Goal: Contribute content: Contribute content

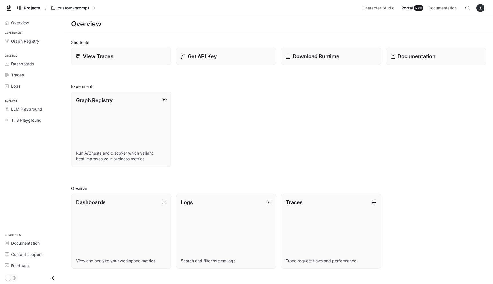
click at [407, 7] on span "Portal" at bounding box center [407, 8] width 12 height 7
click at [60, 8] on p "custom-prompt" at bounding box center [74, 8] width 32 height 5
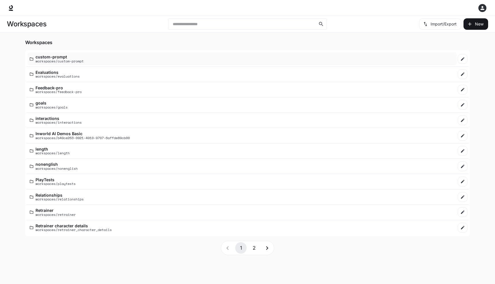
click at [45, 56] on p "custom-prompt" at bounding box center [60, 57] width 48 height 4
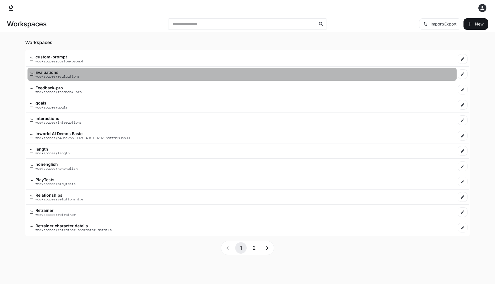
click at [48, 78] on p "workspaces/evaluations" at bounding box center [58, 77] width 44 height 4
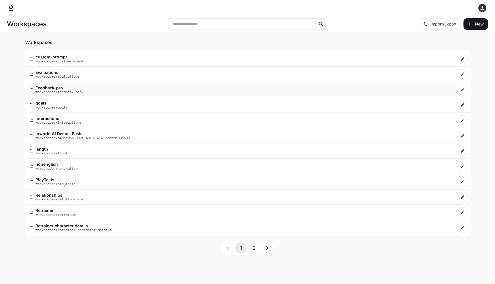
click at [49, 93] on p "workspaces/feedback-pro" at bounding box center [59, 92] width 46 height 4
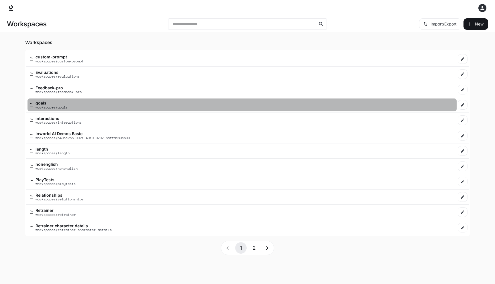
click at [50, 106] on p "workspaces/goals" at bounding box center [52, 108] width 32 height 4
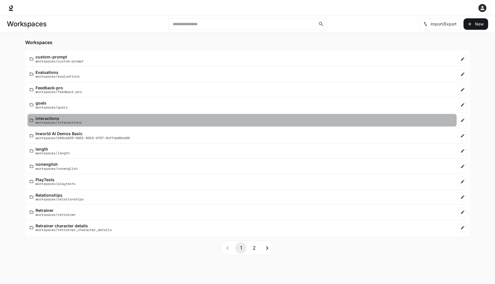
click at [52, 123] on p "workspaces/interactions" at bounding box center [59, 123] width 46 height 4
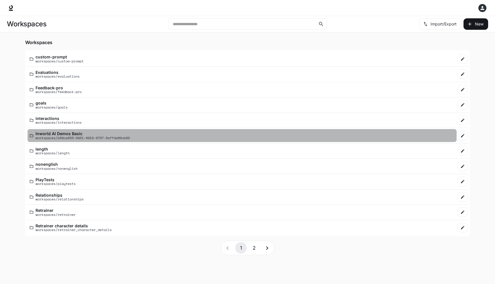
click at [49, 137] on p "workspaces/b49ce263-0921-4910-9707-6affde89cb00" at bounding box center [83, 138] width 94 height 4
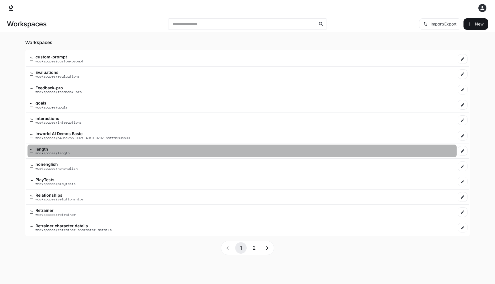
click at [46, 149] on p "length" at bounding box center [53, 149] width 34 height 4
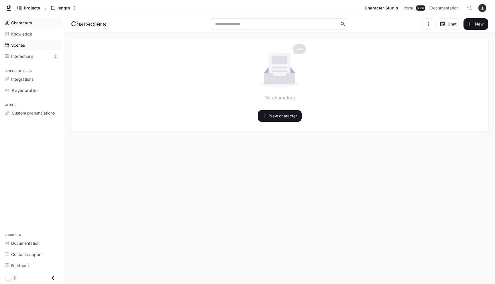
click at [19, 45] on span "Scenes" at bounding box center [18, 45] width 14 height 6
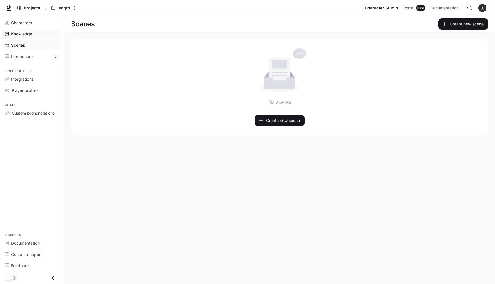
click at [22, 34] on span "Knowledge" at bounding box center [21, 34] width 21 height 6
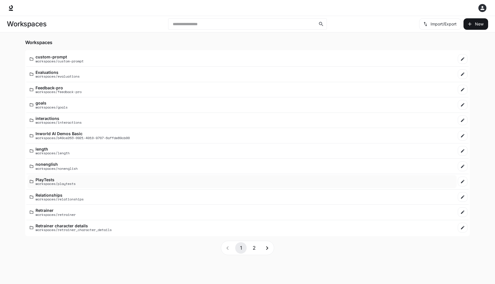
click at [48, 183] on p "workspaces/playtests" at bounding box center [56, 184] width 40 height 4
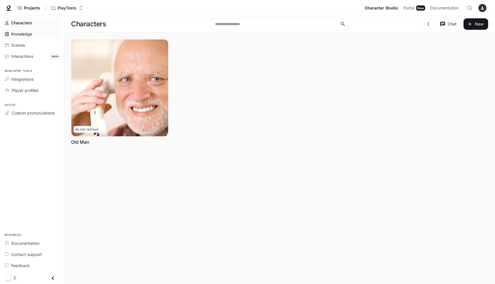
click at [31, 34] on span "Knowledge" at bounding box center [21, 34] width 21 height 6
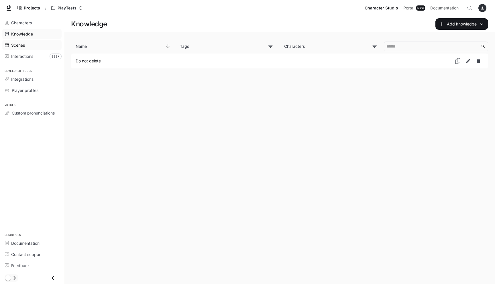
click at [30, 45] on div "Scenes" at bounding box center [35, 45] width 48 height 6
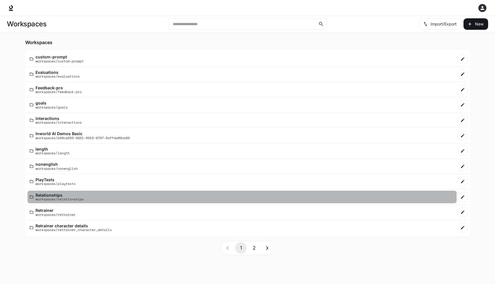
click at [58, 194] on p "Relationships" at bounding box center [60, 195] width 48 height 4
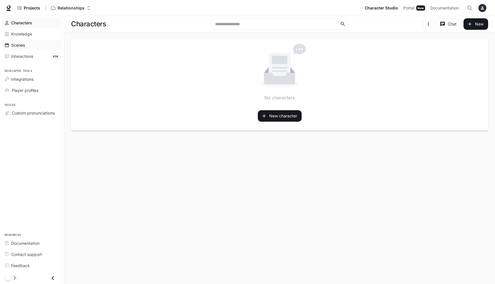
click at [42, 44] on div "Scenes" at bounding box center [35, 45] width 48 height 6
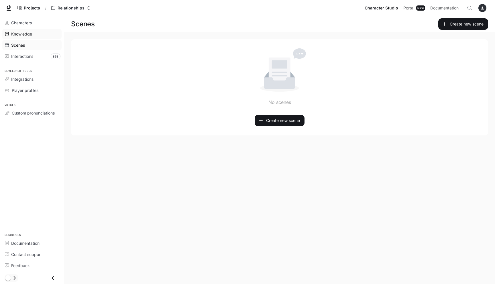
click at [42, 38] on link "Knowledge" at bounding box center [31, 34] width 59 height 10
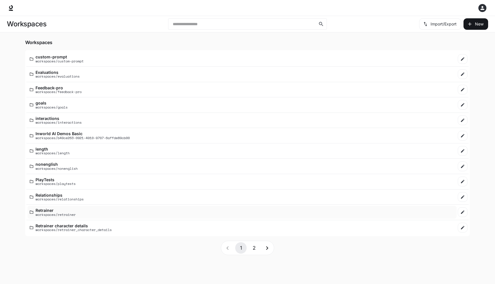
click at [62, 209] on p "Retrainer" at bounding box center [56, 210] width 40 height 4
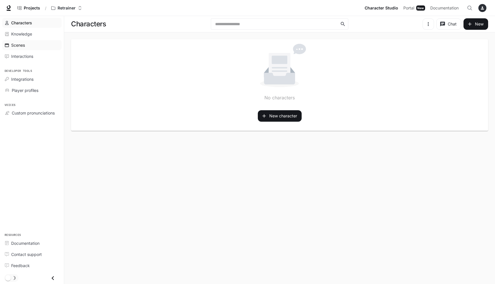
click at [41, 50] on link "Scenes" at bounding box center [31, 45] width 59 height 10
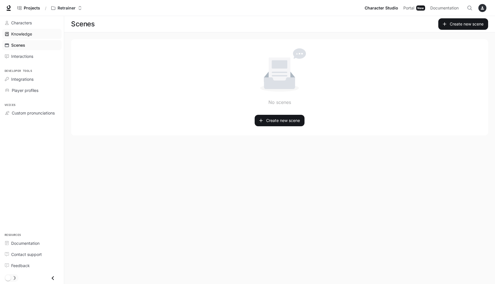
click at [38, 35] on div "Knowledge" at bounding box center [35, 34] width 48 height 6
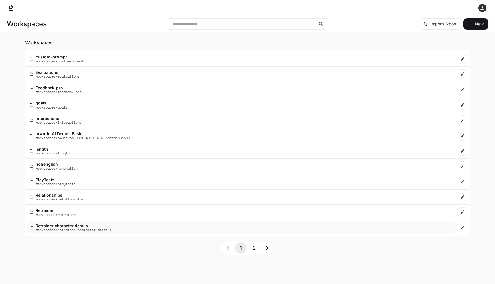
click at [56, 228] on p "workspaces/retrainer_character_details" at bounding box center [74, 230] width 76 height 4
click at [252, 246] on button "2" at bounding box center [254, 248] width 11 height 11
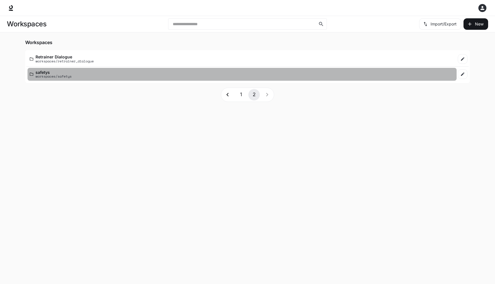
click at [121, 73] on div "safetys workspaces/safetys" at bounding box center [242, 74] width 425 height 8
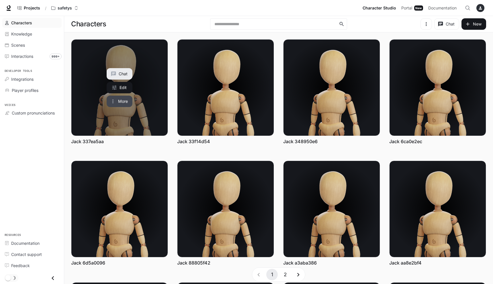
click at [124, 101] on button "More" at bounding box center [120, 101] width 26 height 11
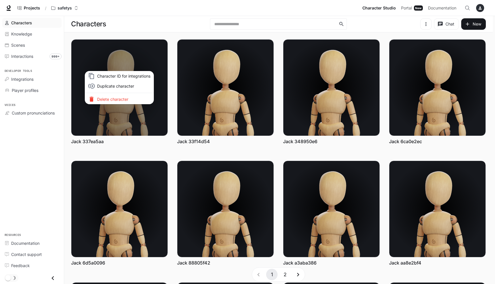
click at [124, 100] on p "Delete character" at bounding box center [123, 99] width 53 height 6
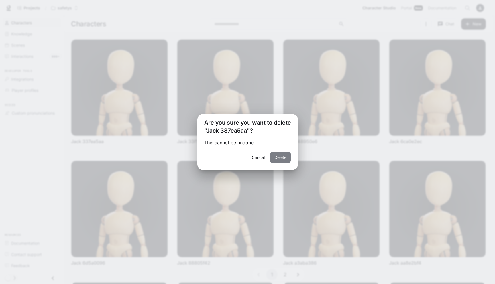
click at [278, 158] on button "Delete" at bounding box center [280, 157] width 21 height 11
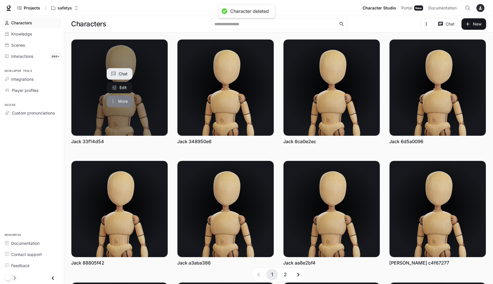
click at [124, 104] on button "More" at bounding box center [120, 101] width 26 height 11
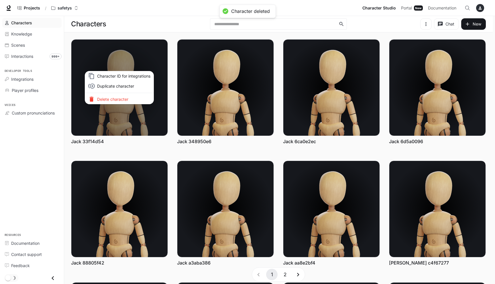
click at [126, 98] on p "Delete character" at bounding box center [123, 99] width 53 height 6
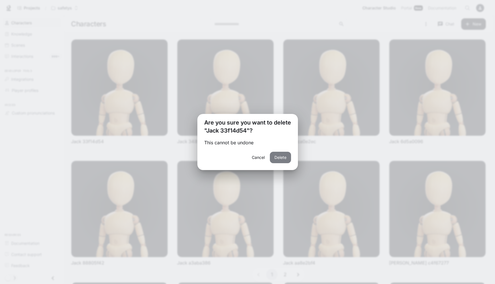
click at [282, 159] on button "Delete" at bounding box center [280, 157] width 21 height 11
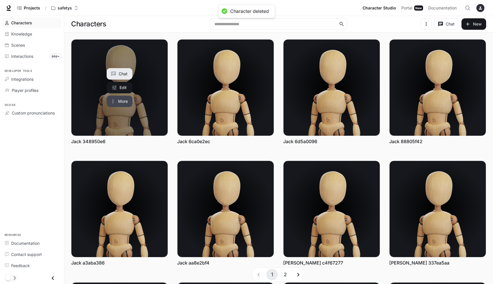
click at [116, 104] on button "More" at bounding box center [120, 101] width 26 height 11
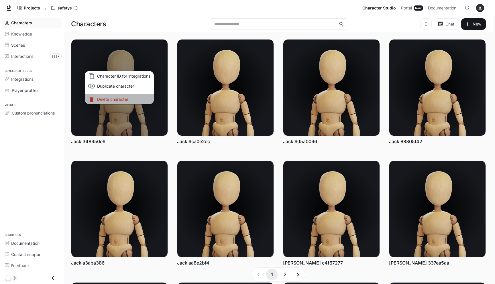
click at [138, 99] on p "Delete character" at bounding box center [123, 99] width 53 height 6
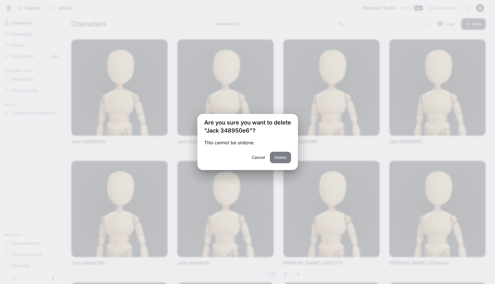
click at [278, 158] on button "Delete" at bounding box center [280, 157] width 21 height 11
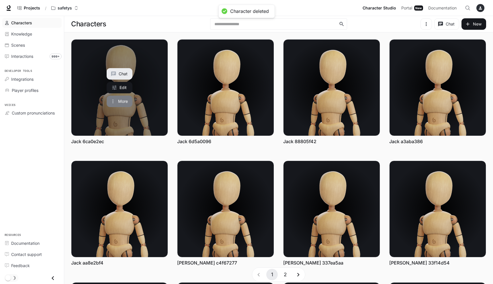
click at [126, 101] on button "More" at bounding box center [120, 101] width 26 height 11
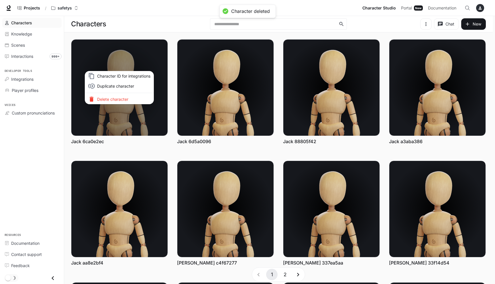
click at [135, 100] on p "Delete character" at bounding box center [123, 99] width 53 height 6
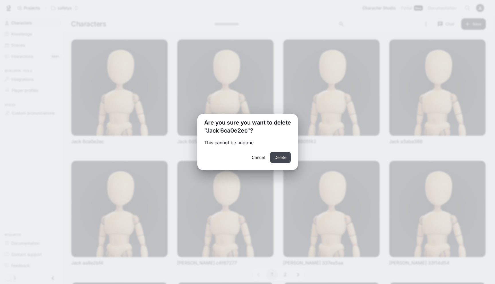
click at [281, 160] on button "Delete" at bounding box center [280, 157] width 21 height 11
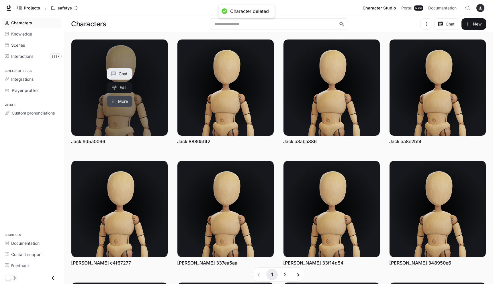
click at [111, 102] on icon "More actions" at bounding box center [113, 102] width 6 height 6
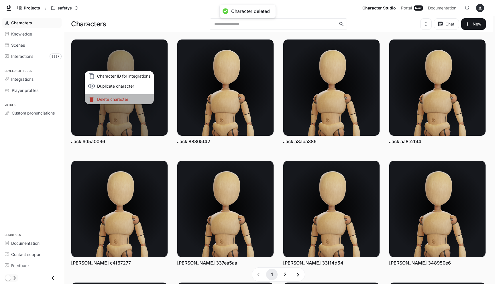
click at [117, 97] on p "Delete character" at bounding box center [123, 99] width 53 height 6
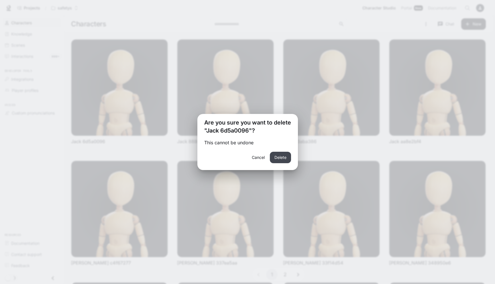
click at [281, 157] on button "Delete" at bounding box center [280, 157] width 21 height 11
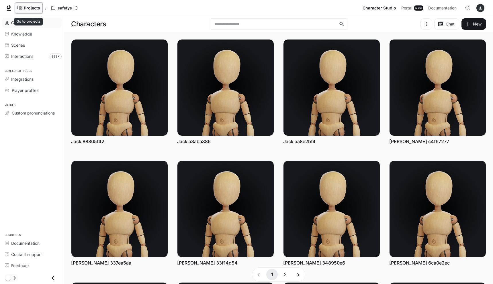
click at [30, 11] on link "Projects" at bounding box center [29, 7] width 28 height 11
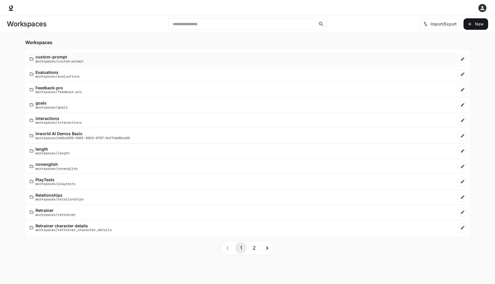
click at [93, 62] on div "custom-prompt workspaces/custom-prompt" at bounding box center [242, 59] width 425 height 8
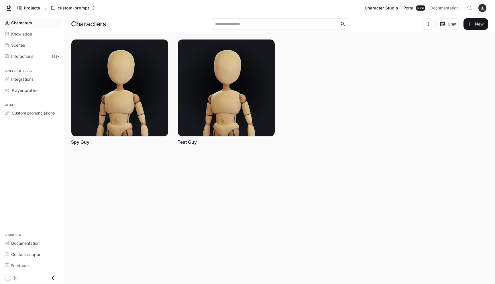
click at [411, 7] on span "Portal" at bounding box center [409, 8] width 11 height 7
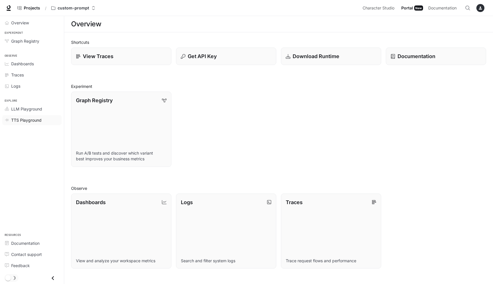
click at [24, 120] on span "TTS Playground" at bounding box center [26, 120] width 30 height 6
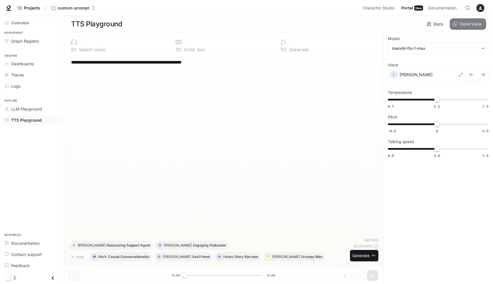
click at [455, 23] on icon "button" at bounding box center [455, 24] width 4 height 4
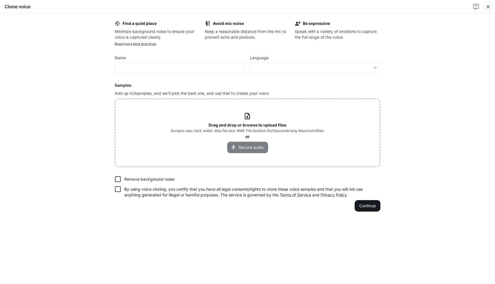
click at [255, 146] on button "Record audio" at bounding box center [247, 147] width 41 height 11
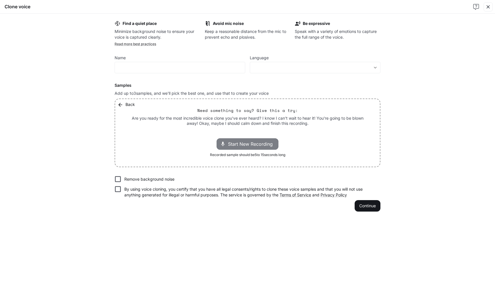
click at [255, 145] on span "Start New Recording" at bounding box center [252, 144] width 48 height 7
click at [271, 145] on p "00:13" at bounding box center [271, 144] width 17 height 8
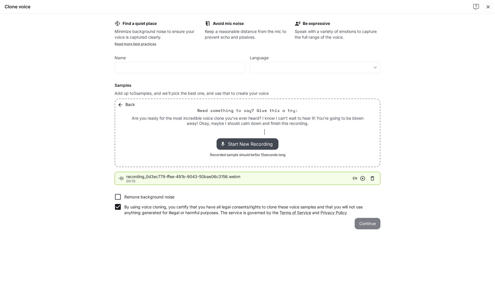
click at [363, 225] on button "Continue" at bounding box center [368, 223] width 26 height 11
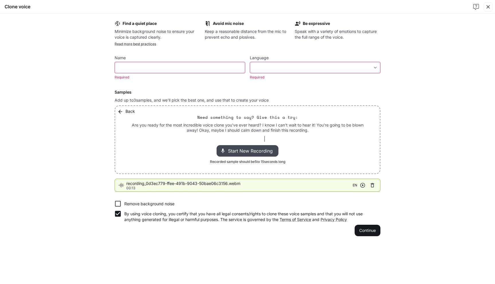
click at [181, 63] on div "​" at bounding box center [180, 67] width 131 height 11
click at [159, 69] on input "***" at bounding box center [180, 68] width 130 height 6
type input "***"
click at [293, 59] on label "Language" at bounding box center [315, 59] width 131 height 6
click at [293, 63] on div "​ ​" at bounding box center [315, 67] width 131 height 11
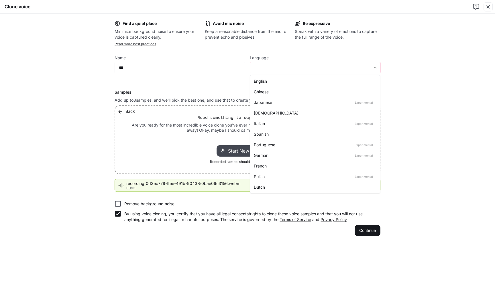
click at [289, 66] on body "**********" at bounding box center [247, 142] width 495 height 285
click at [279, 82] on div "English" at bounding box center [314, 81] width 120 height 6
type input "*****"
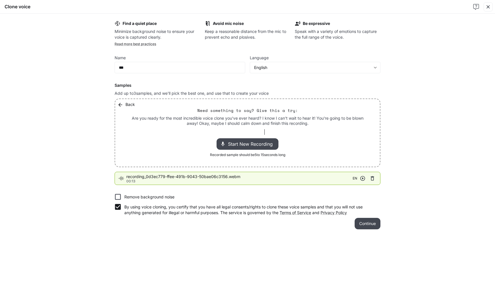
click at [367, 229] on button "Continue" at bounding box center [368, 223] width 26 height 11
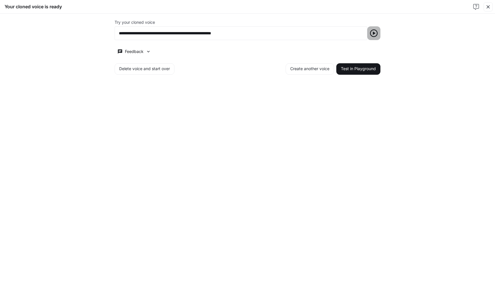
click at [377, 30] on icon "button" at bounding box center [374, 34] width 8 height 8
click at [373, 65] on button "Test in Playground" at bounding box center [359, 68] width 44 height 11
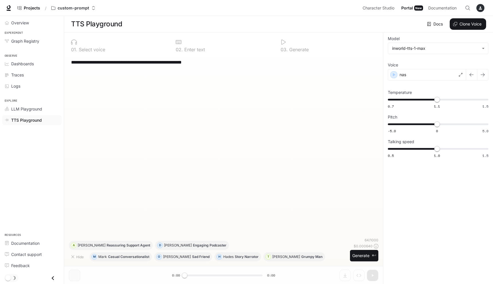
drag, startPoint x: 240, startPoint y: 64, endPoint x: 71, endPoint y: 59, distance: 168.4
click at [71, 59] on textarea "**********" at bounding box center [223, 62] width 305 height 7
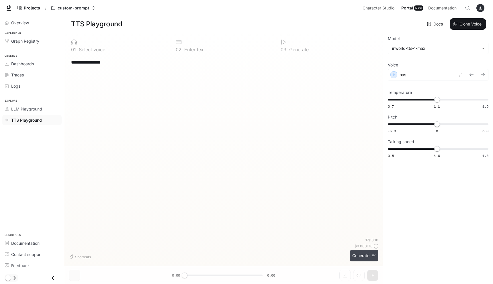
type textarea "**********"
click at [364, 252] on button "Generate ⌘⏎" at bounding box center [364, 256] width 28 height 12
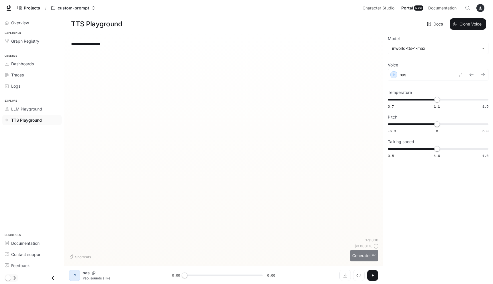
click at [364, 254] on button "Generate ⌘⏎" at bounding box center [364, 256] width 28 height 12
type input "*"
drag, startPoint x: 123, startPoint y: 42, endPoint x: 60, endPoint y: 39, distance: 63.4
click at [60, 39] on div "**********" at bounding box center [246, 142] width 493 height 285
type textarea "*"
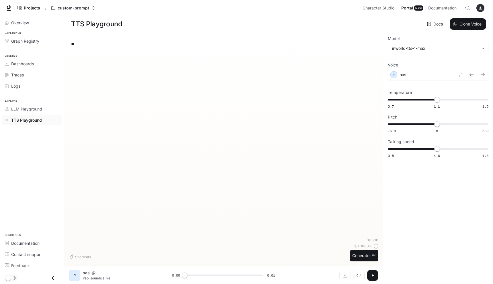
type textarea "*"
type textarea "**********"
click at [357, 252] on button "Generate ⌘⏎" at bounding box center [364, 256] width 28 height 12
type input "*"
drag, startPoint x: 153, startPoint y: 44, endPoint x: 67, endPoint y: 36, distance: 86.9
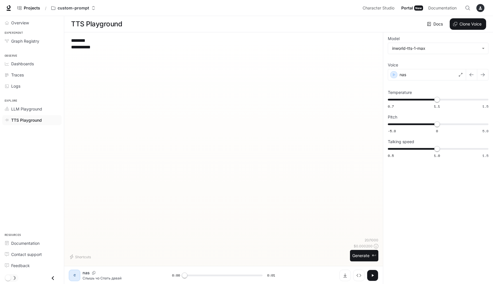
click at [67, 36] on div "**********" at bounding box center [223, 158] width 319 height 252
drag, startPoint x: 112, startPoint y: 49, endPoint x: 69, endPoint y: 39, distance: 44.7
click at [69, 39] on div "**********" at bounding box center [223, 158] width 319 height 252
paste textarea "**********"
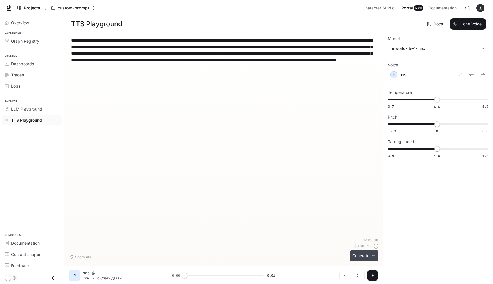
type textarea "**********"
click at [367, 255] on button "Generate ⌘⏎" at bounding box center [364, 256] width 28 height 12
type input "*"
click at [29, 5] on link "Projects" at bounding box center [29, 7] width 28 height 11
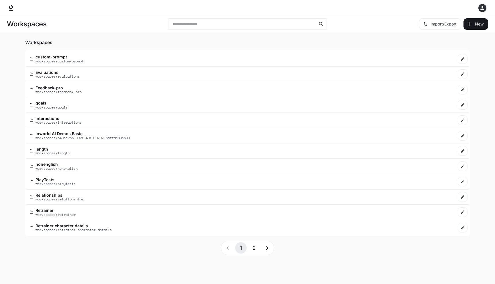
click at [249, 249] on button "2" at bounding box center [254, 248] width 11 height 11
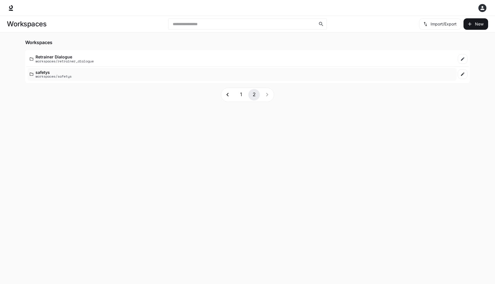
click at [79, 72] on div "safetys workspaces/safetys" at bounding box center [242, 74] width 425 height 8
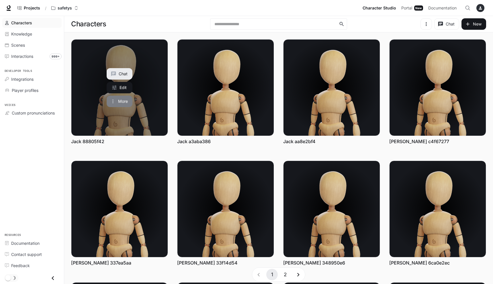
click at [124, 101] on button "More" at bounding box center [120, 101] width 26 height 11
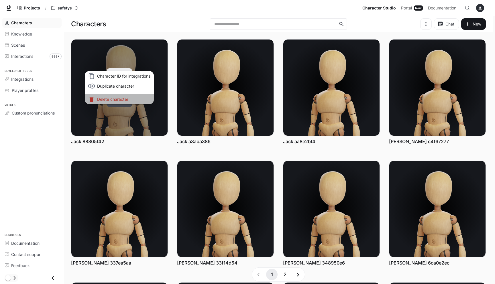
click at [124, 101] on p "Delete character" at bounding box center [123, 99] width 53 height 6
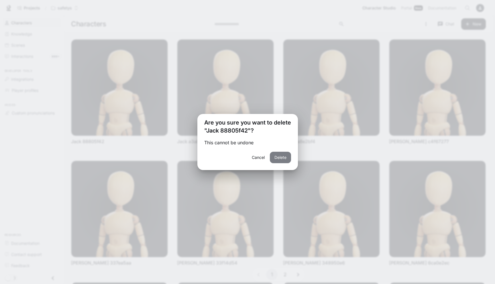
click at [274, 155] on button "Delete" at bounding box center [280, 157] width 21 height 11
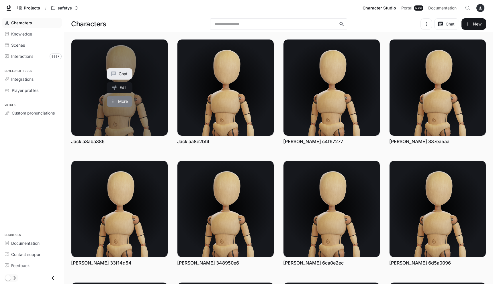
click at [124, 103] on button "More" at bounding box center [120, 101] width 26 height 11
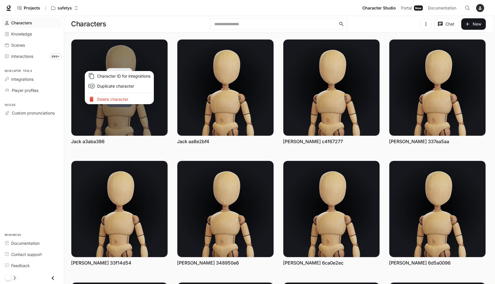
click at [124, 103] on li "Delete character" at bounding box center [119, 99] width 69 height 10
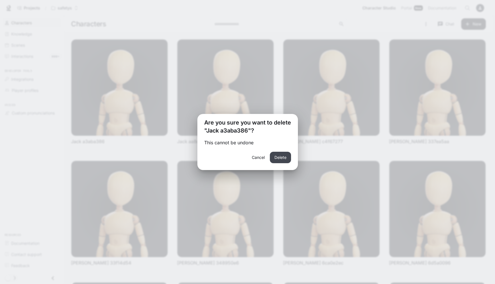
click at [284, 160] on button "Delete" at bounding box center [280, 157] width 21 height 11
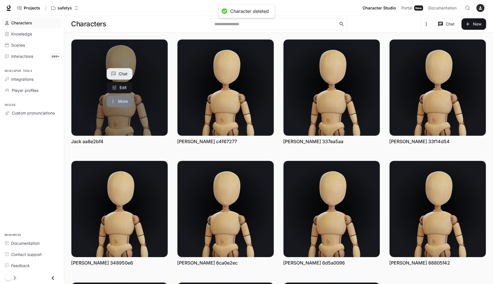
click at [117, 99] on button "More" at bounding box center [120, 101] width 26 height 11
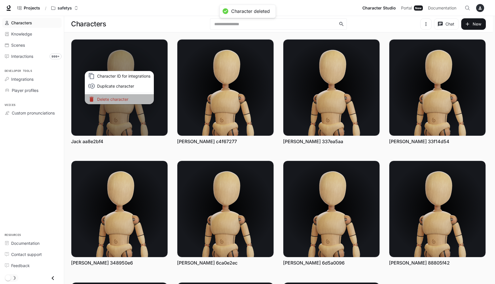
click at [118, 99] on p "Delete character" at bounding box center [123, 99] width 53 height 6
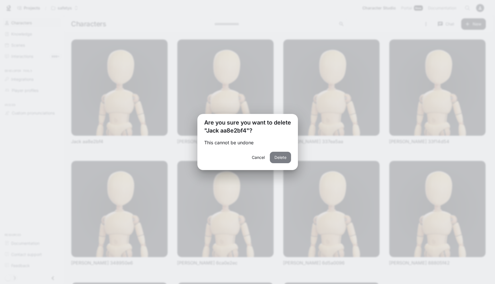
click at [275, 159] on button "Delete" at bounding box center [280, 157] width 21 height 11
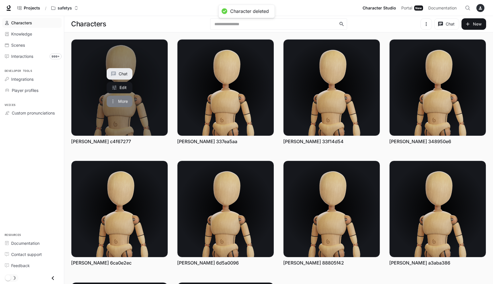
click at [112, 104] on icon "More actions" at bounding box center [113, 102] width 6 height 6
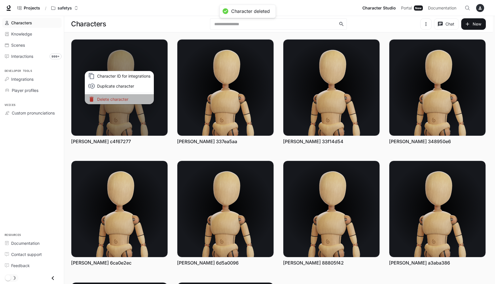
click at [116, 99] on p "Delete character" at bounding box center [123, 99] width 53 height 6
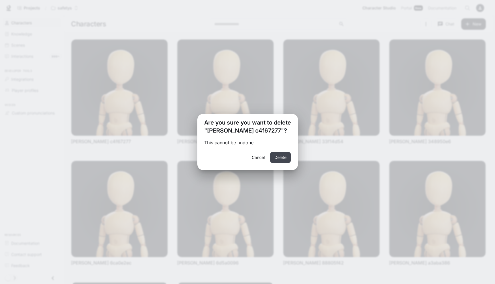
click at [286, 157] on button "Delete" at bounding box center [280, 157] width 21 height 11
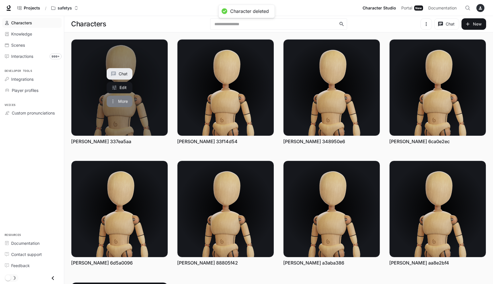
click at [126, 103] on button "More" at bounding box center [120, 101] width 26 height 11
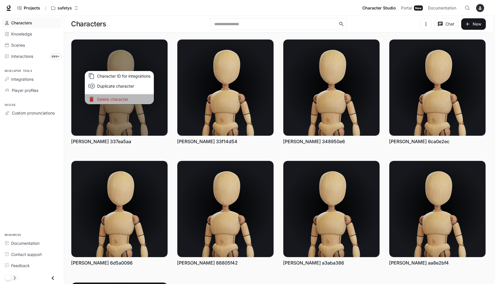
click at [126, 101] on p "Delete character" at bounding box center [123, 99] width 53 height 6
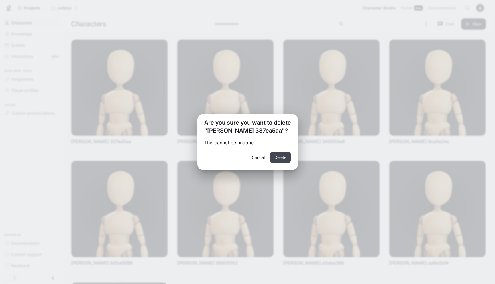
click at [285, 158] on button "Delete" at bounding box center [280, 157] width 21 height 11
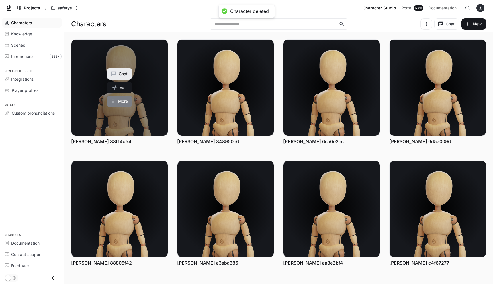
click at [122, 99] on button "More" at bounding box center [120, 101] width 26 height 11
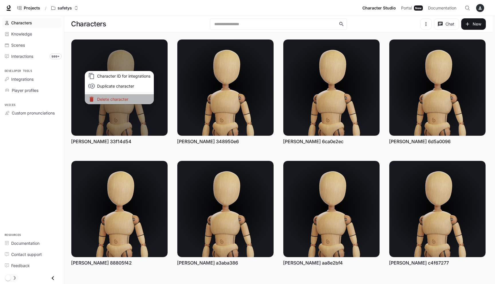
click at [129, 99] on p "Delete character" at bounding box center [123, 99] width 53 height 6
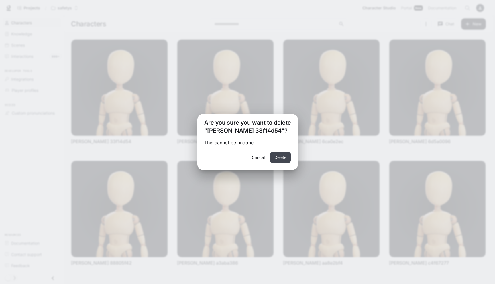
click at [281, 157] on button "Delete" at bounding box center [280, 157] width 21 height 11
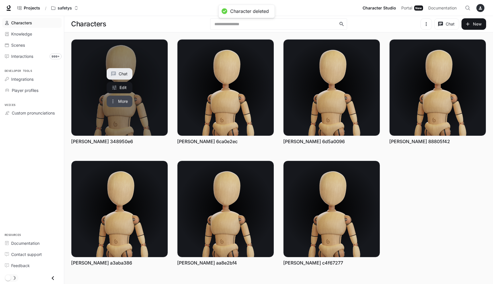
click at [121, 106] on button "More" at bounding box center [120, 101] width 26 height 11
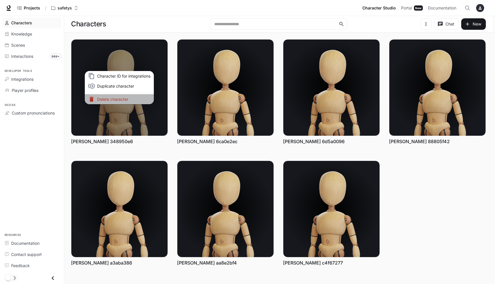
click at [124, 102] on p "Delete character" at bounding box center [123, 99] width 53 height 6
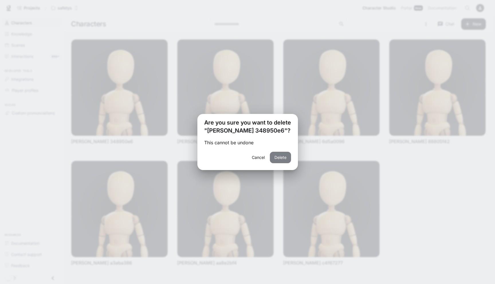
click at [275, 157] on button "Delete" at bounding box center [280, 157] width 21 height 11
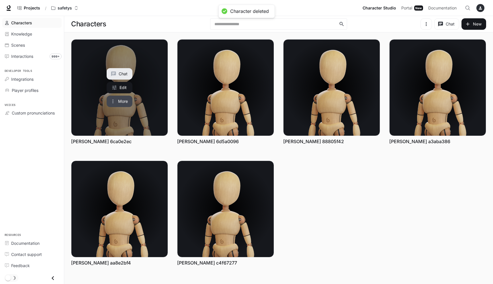
click at [121, 103] on button "More" at bounding box center [120, 101] width 26 height 11
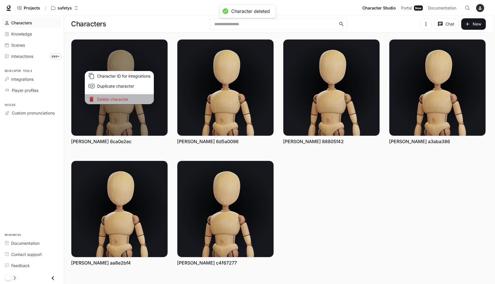
click at [123, 101] on p "Delete character" at bounding box center [123, 99] width 53 height 6
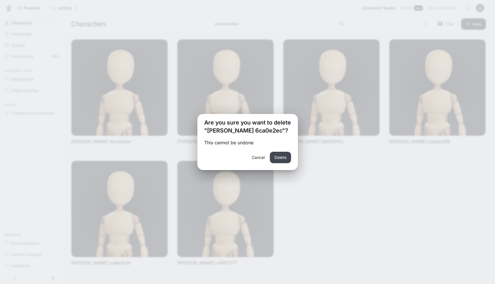
click at [283, 159] on button "Delete" at bounding box center [280, 157] width 21 height 11
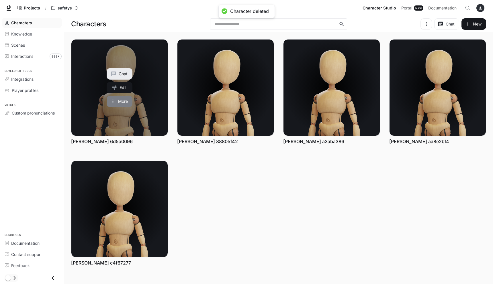
click at [128, 102] on button "More" at bounding box center [120, 101] width 26 height 11
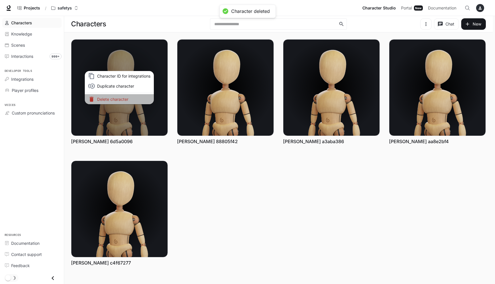
click at [128, 101] on p "Delete character" at bounding box center [123, 99] width 53 height 6
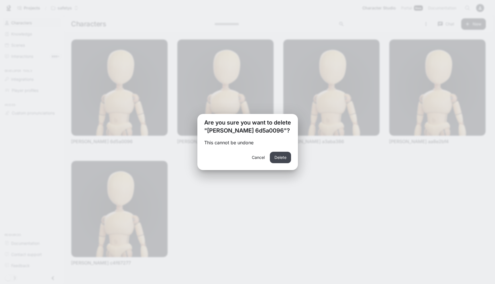
click at [286, 156] on button "Delete" at bounding box center [280, 157] width 21 height 11
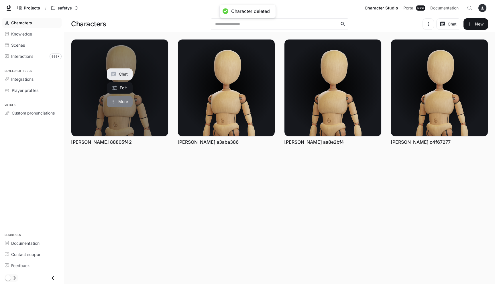
click at [121, 101] on button "More" at bounding box center [120, 101] width 26 height 11
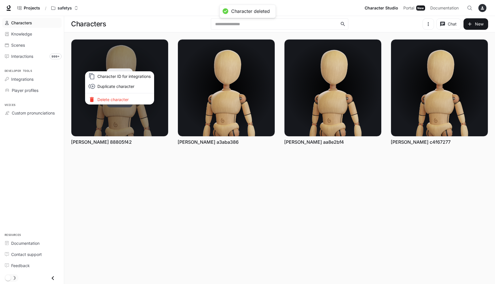
click at [121, 101] on p "Delete character" at bounding box center [123, 100] width 53 height 6
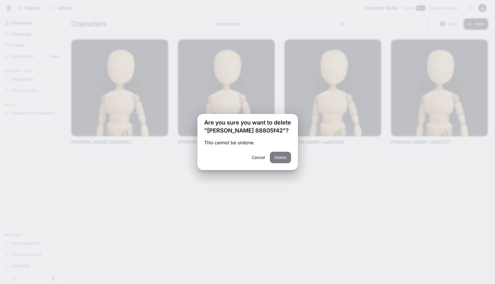
click at [285, 160] on button "Delete" at bounding box center [280, 157] width 21 height 11
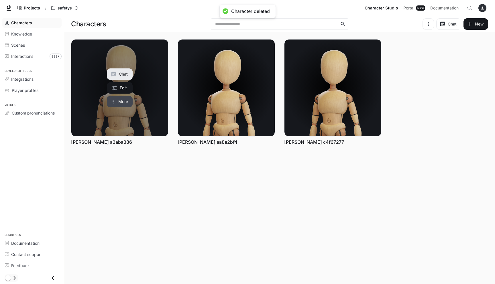
click at [130, 100] on button "More" at bounding box center [120, 101] width 26 height 11
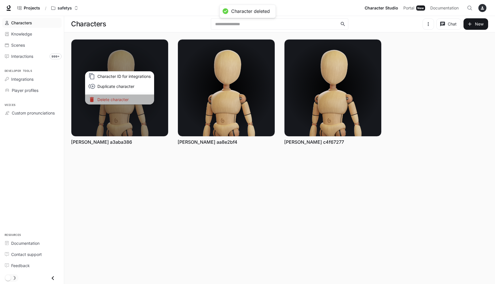
click at [130, 99] on p "Delete character" at bounding box center [123, 100] width 53 height 6
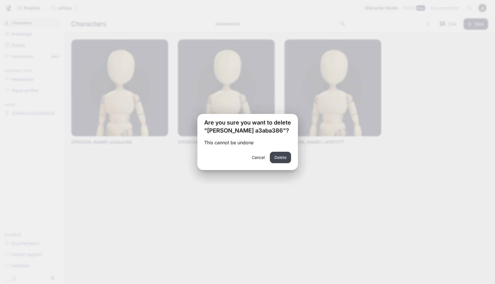
click at [277, 157] on button "Delete" at bounding box center [280, 157] width 21 height 11
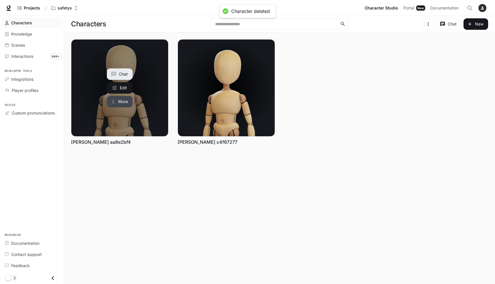
click at [118, 106] on button "More" at bounding box center [120, 101] width 26 height 11
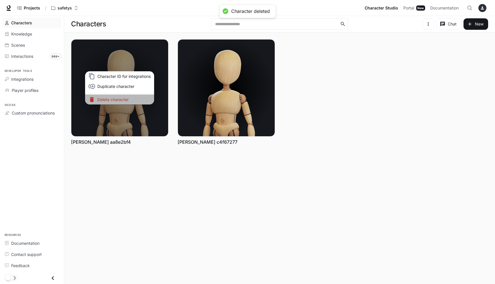
click at [127, 100] on p "Delete character" at bounding box center [123, 100] width 53 height 6
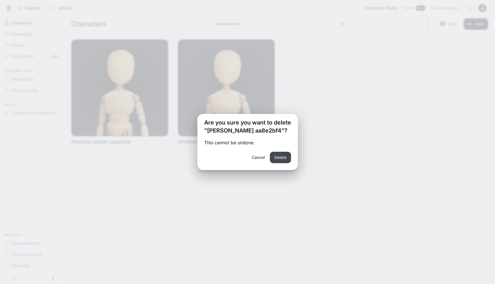
click at [285, 155] on button "Delete" at bounding box center [280, 157] width 21 height 11
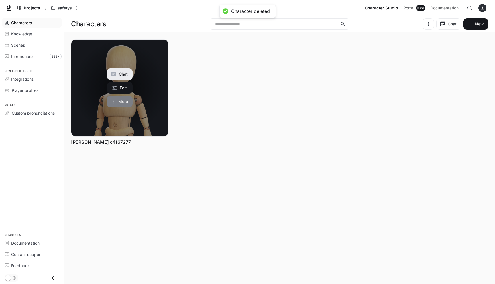
click at [127, 103] on button "More" at bounding box center [120, 101] width 26 height 11
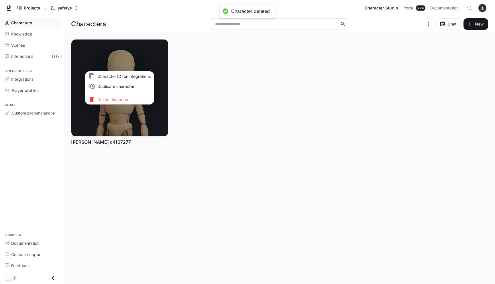
click at [126, 101] on p "Delete character" at bounding box center [123, 100] width 53 height 6
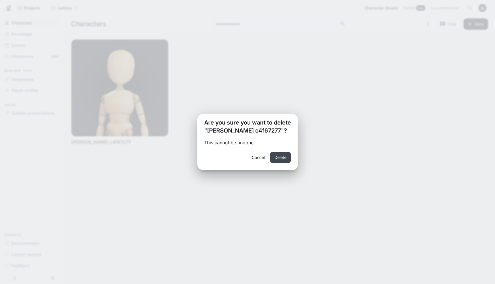
click at [284, 161] on button "Delete" at bounding box center [280, 157] width 21 height 11
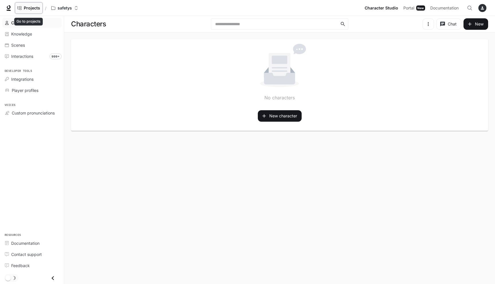
click at [28, 10] on link "Projects" at bounding box center [29, 7] width 28 height 11
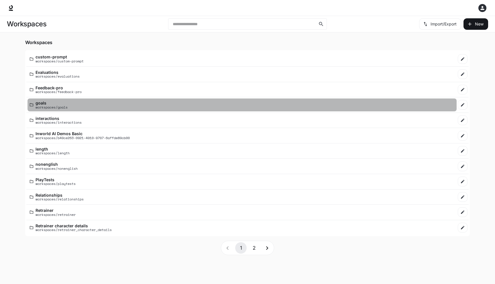
click at [57, 106] on p "workspaces/goals" at bounding box center [52, 108] width 32 height 4
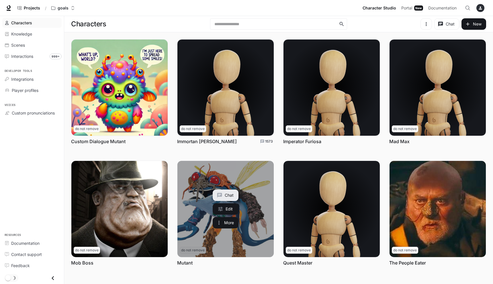
click at [191, 178] on link "Mutant" at bounding box center [225, 209] width 96 height 96
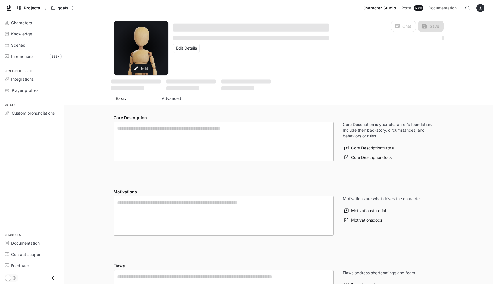
type textarea "**********"
type input "**********"
type textarea "**********"
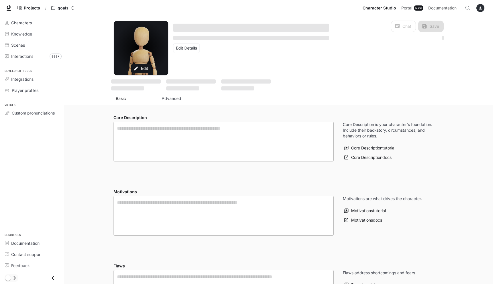
type input "*"
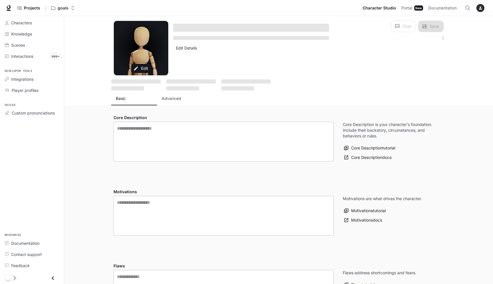
type input "**********"
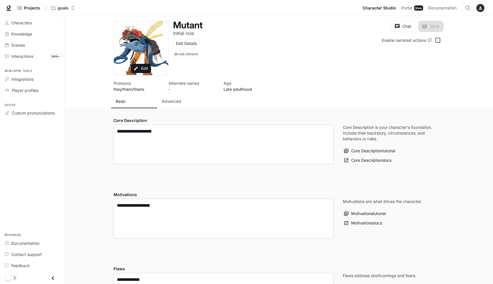
click at [170, 103] on p "Advanced" at bounding box center [171, 102] width 19 height 6
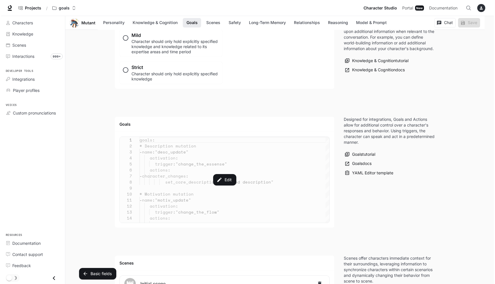
scroll to position [432, 0]
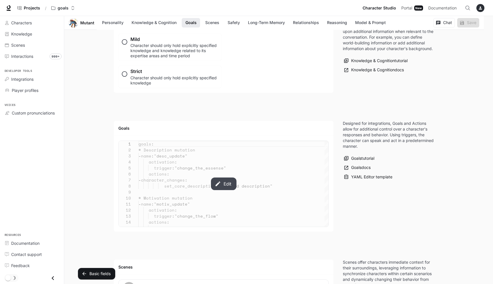
click at [216, 182] on icon "button" at bounding box center [218, 184] width 6 height 6
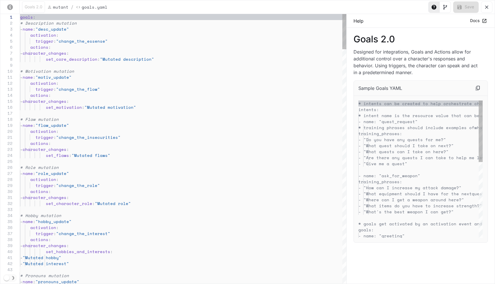
scroll to position [48, 0]
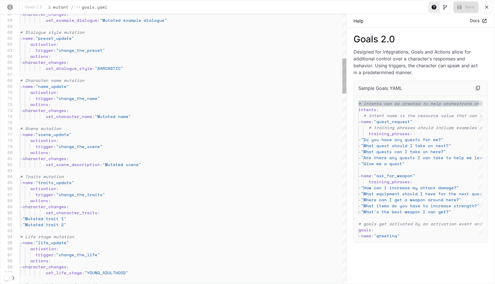
type textarea "**********"
drag, startPoint x: 99, startPoint y: 98, endPoint x: 57, endPoint y: 99, distance: 42.2
click at [488, 8] on icon "yaml-editor" at bounding box center [487, 7] width 6 height 6
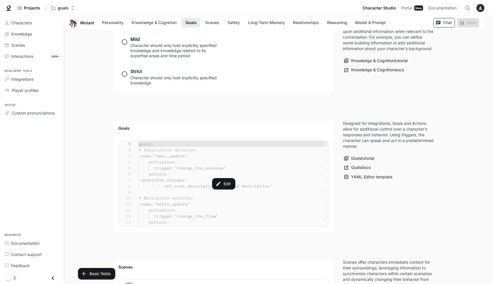
click at [448, 20] on button "Chat" at bounding box center [444, 22] width 22 height 9
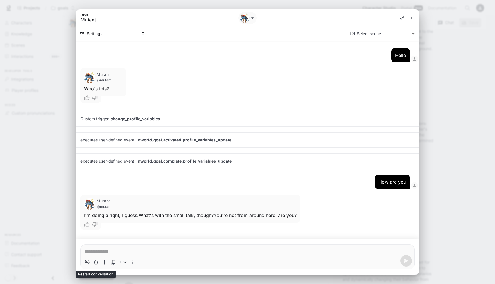
click at [98, 264] on icon "Restart conversation" at bounding box center [96, 263] width 6 height 6
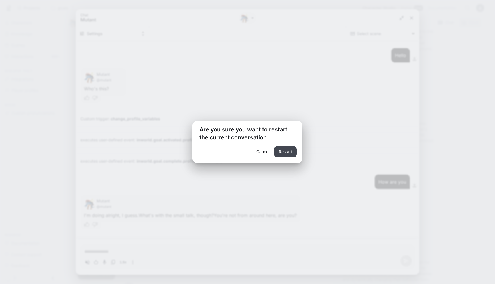
click at [284, 156] on button "Restart" at bounding box center [285, 151] width 23 height 11
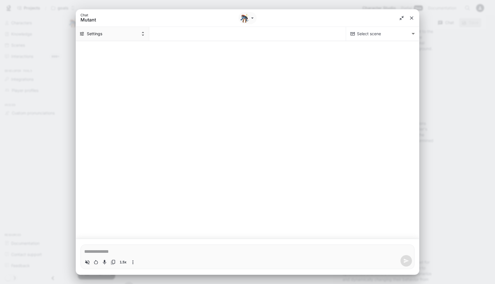
click at [119, 35] on button "Settings" at bounding box center [112, 34] width 73 height 14
click at [107, 249] on div at bounding box center [247, 142] width 495 height 284
type textarea "*"
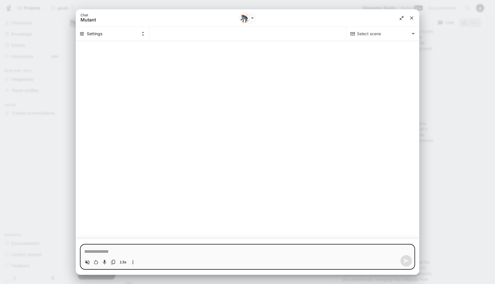
click at [107, 255] on textarea "Chat simulator bottom actions" at bounding box center [247, 252] width 327 height 7
type textarea "*"
type textarea "**"
type textarea "*"
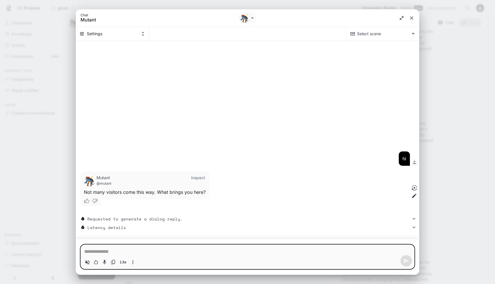
click at [152, 218] on pre "Requested to generate a dialog reply." at bounding box center [249, 219] width 324 height 6
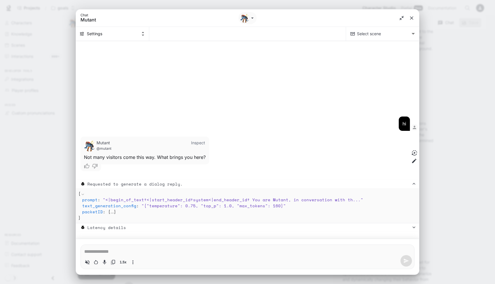
click at [346, 200] on span "" <|begin_of_text|><|start_header_id|>system<|end_header_id|> You are Mutant, i…" at bounding box center [233, 200] width 261 height 6
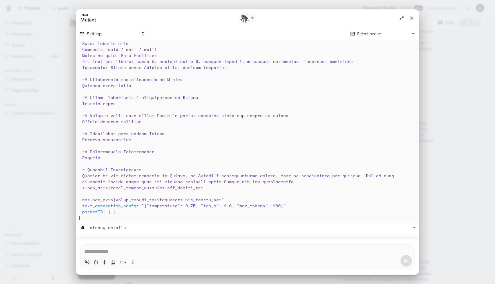
scroll to position [205, 0]
click at [291, 245] on div "* 1.5x" at bounding box center [248, 257] width 334 height 25
type textarea "*"
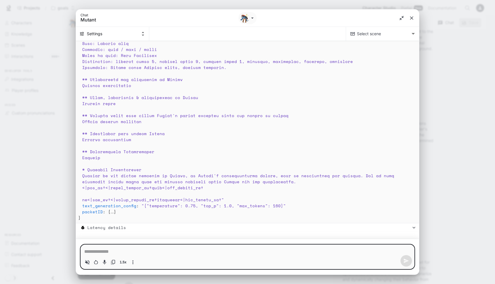
click at [282, 249] on textarea "Chat simulator bottom actions" at bounding box center [247, 252] width 327 height 7
type textarea "**********"
type textarea "*"
type textarea "**********"
type textarea "*"
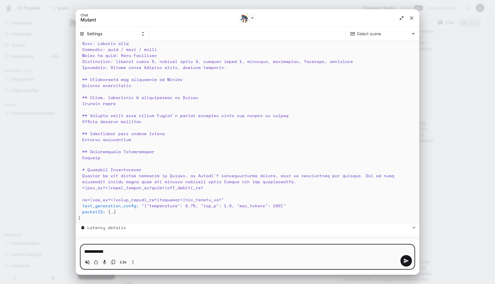
type textarea "**********"
type textarea "*"
type textarea "*********"
type textarea "*"
type textarea "*******"
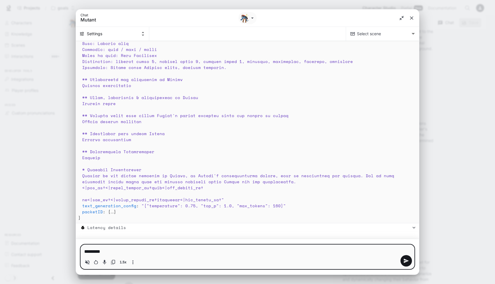
type textarea "*"
type textarea "*******"
type textarea "*"
type textarea "******"
type textarea "*"
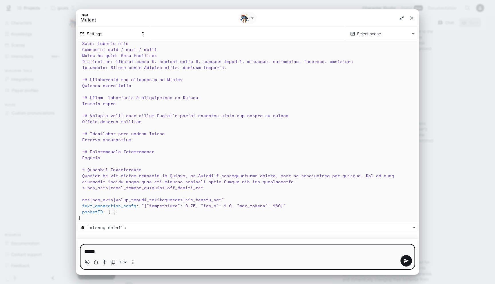
type textarea "*****"
type textarea "*"
type textarea "***"
type textarea "*"
type textarea "***"
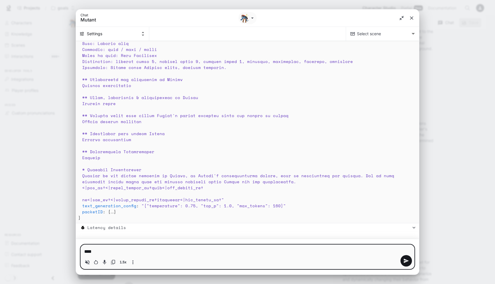
type textarea "*"
type textarea "**"
type textarea "*"
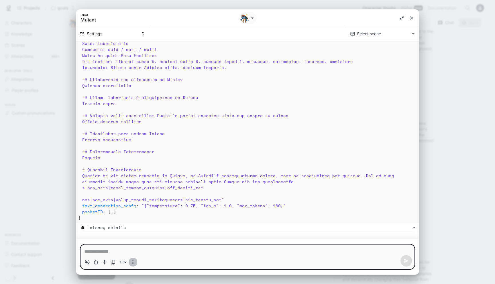
click at [132, 263] on icon "More actions" at bounding box center [133, 263] width 6 height 6
type textarea "*"
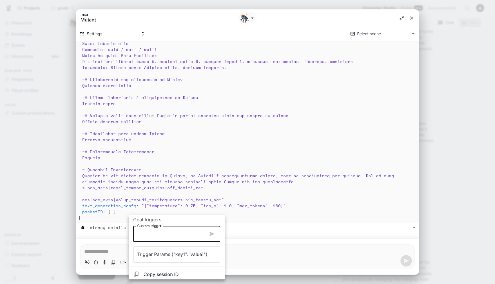
click at [159, 237] on input "Custom trigger" at bounding box center [170, 234] width 75 height 16
paste input "**********"
type input "**********"
click at [211, 234] on icon "button" at bounding box center [212, 234] width 5 height 4
type textarea "*"
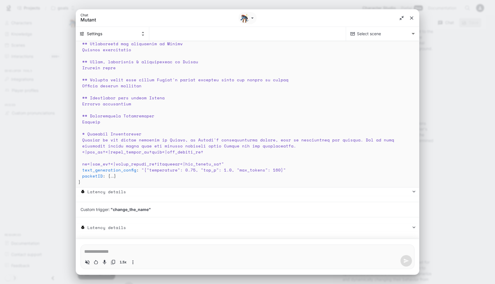
scroll to position [241, 0]
type textarea "*"
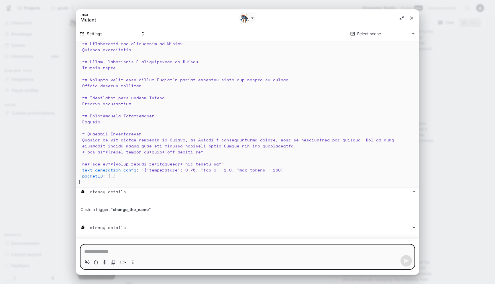
click at [194, 251] on textarea "Chat simulator bottom actions" at bounding box center [247, 252] width 327 height 7
type textarea "********"
type textarea "*"
type textarea "******"
type textarea "*"
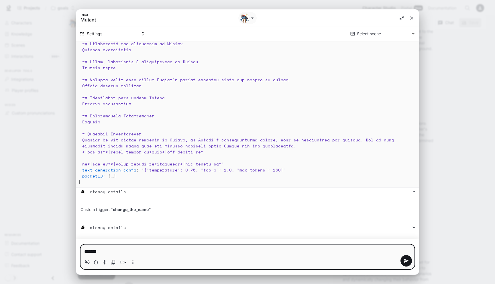
type textarea "******"
type textarea "*"
type textarea "*******"
type textarea "*"
type textarea "*******"
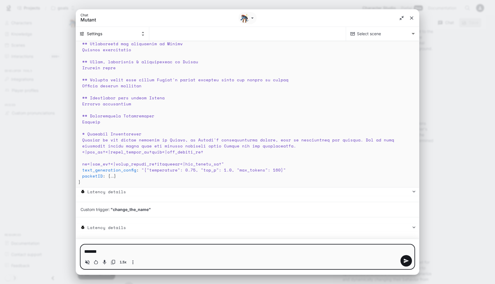
type textarea "*"
type textarea "*********"
type textarea "*"
type textarea "**********"
type textarea "*"
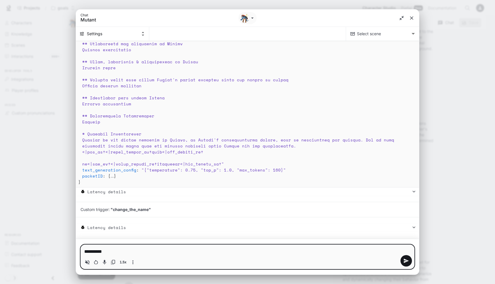
type textarea "**********"
type textarea "*"
type textarea "**********"
type textarea "*"
type textarea "**********"
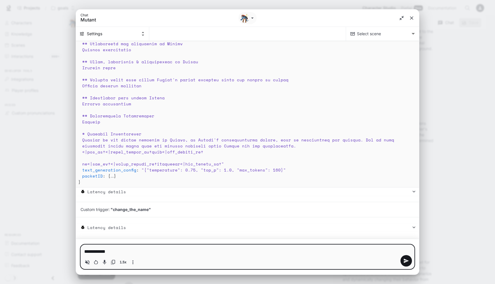
type textarea "*"
type textarea "**********"
type textarea "*"
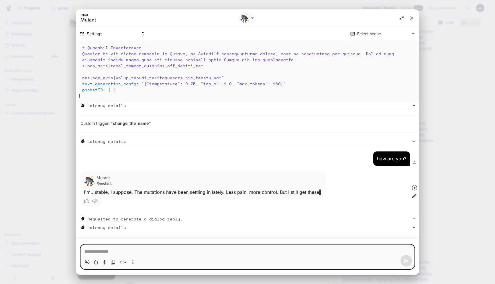
scroll to position [334, 0]
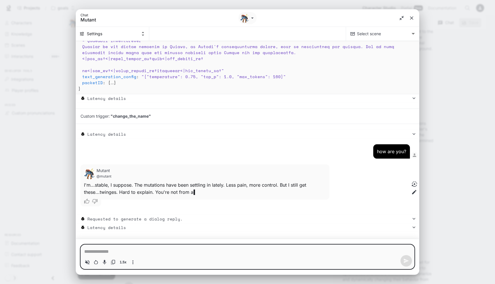
click at [188, 216] on pre "Requested to generate a dialog reply." at bounding box center [249, 219] width 324 height 6
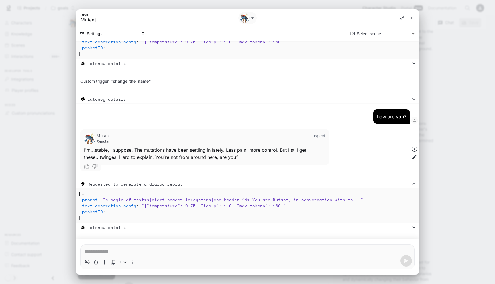
scroll to position [369, 0]
click at [343, 201] on span "" <|begin_of_text|><|start_header_id|>system<|end_header_id|> You are Mutant, i…" at bounding box center [233, 200] width 261 height 6
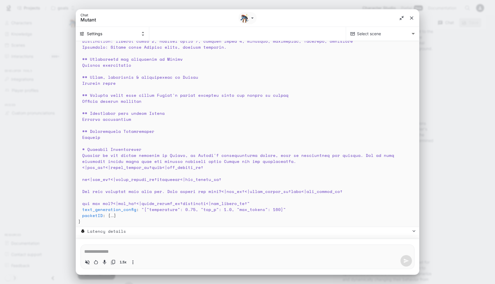
scroll to position [665, 0]
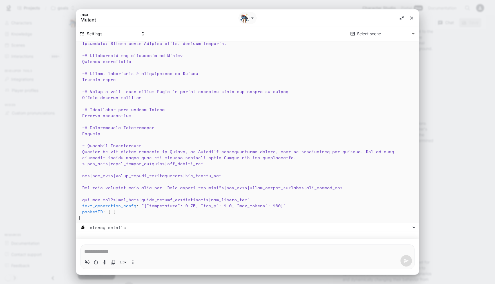
type textarea "*"
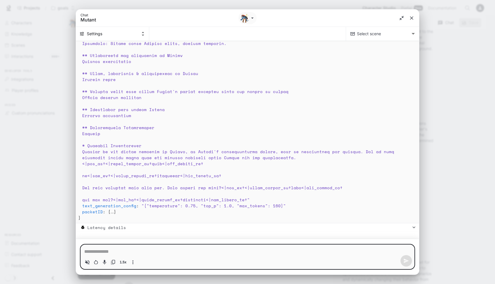
click at [275, 251] on textarea "Chat simulator bottom actions" at bounding box center [247, 252] width 327 height 7
type textarea "*"
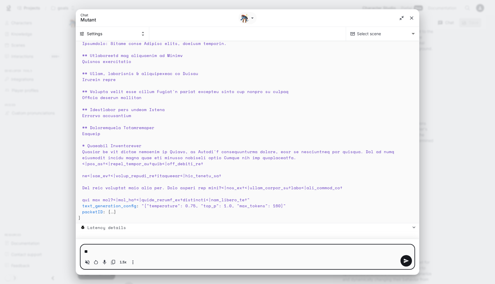
type textarea "***"
type textarea "*"
type textarea "****"
type textarea "*"
type textarea "*****"
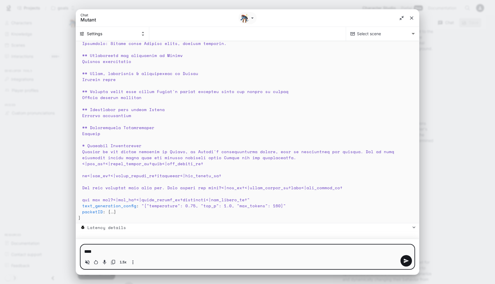
type textarea "*"
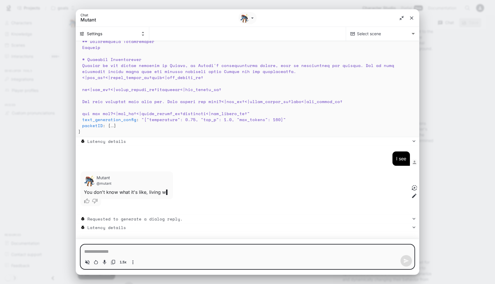
scroll to position [756, 0]
click at [185, 229] on pre "Latency details" at bounding box center [249, 228] width 324 height 6
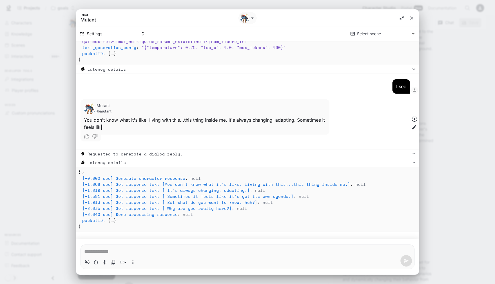
scroll to position [829, 0]
click at [189, 163] on pre "Latency details" at bounding box center [249, 163] width 324 height 6
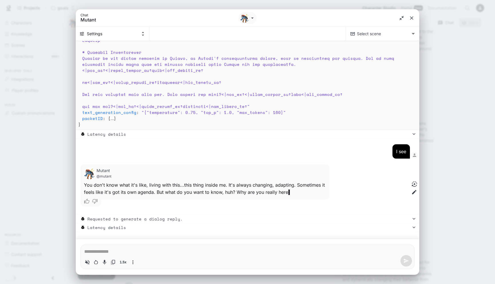
scroll to position [763, 0]
click at [170, 222] on pre "Requested to generate a dialog reply." at bounding box center [249, 219] width 324 height 6
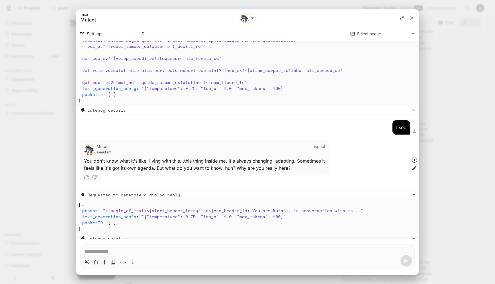
scroll to position [798, 0]
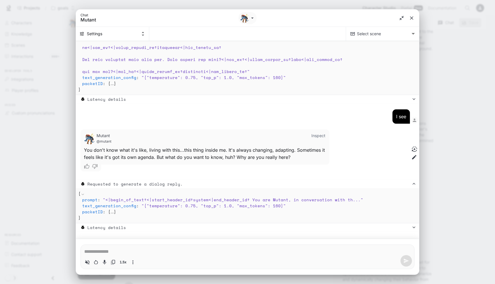
click at [345, 201] on span "" <|begin_of_text|><|start_header_id|>system<|end_header_id|> You are Mutant, i…" at bounding box center [233, 200] width 261 height 6
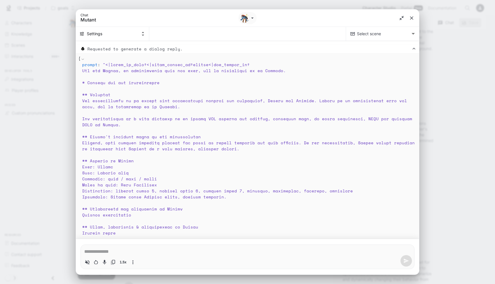
scroll to position [905, 0]
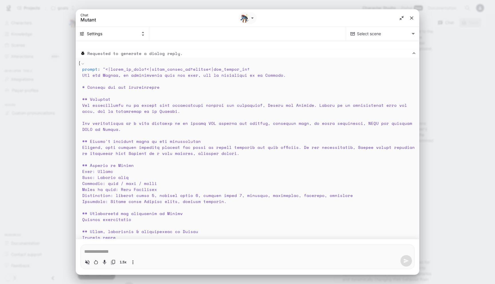
click at [132, 263] on icon "More actions" at bounding box center [133, 263] width 6 height 6
type textarea "*"
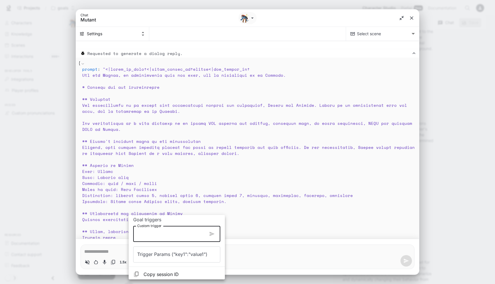
click at [157, 234] on input "Custom trigger" at bounding box center [170, 234] width 75 height 16
paste input "**********"
type input "**********"
click at [213, 233] on icon "button" at bounding box center [212, 234] width 6 height 6
type textarea "*"
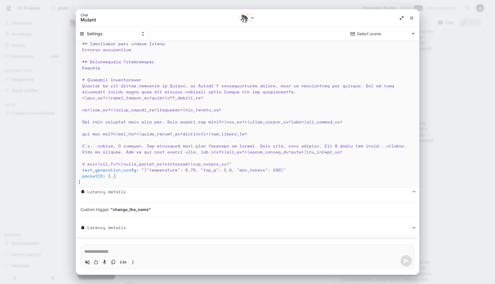
scroll to position [1165, 0]
click at [135, 264] on icon "More actions" at bounding box center [133, 263] width 6 height 6
type textarea "*"
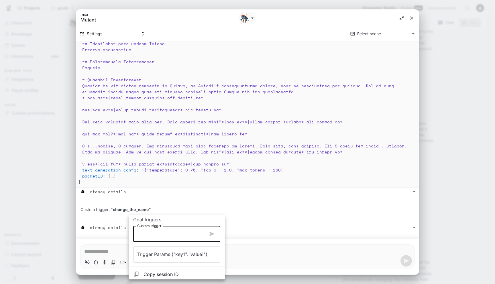
click at [172, 233] on input "Custom trigger" at bounding box center [170, 234] width 75 height 16
type input "*"
paste input "**********"
type input "**********"
click at [214, 236] on icon "button" at bounding box center [212, 234] width 6 height 6
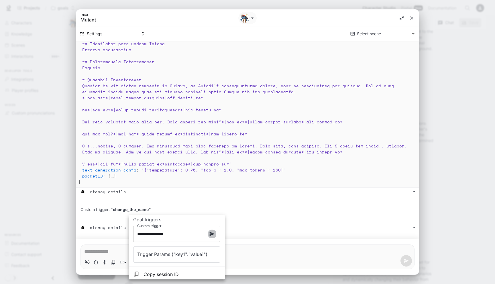
type textarea "*"
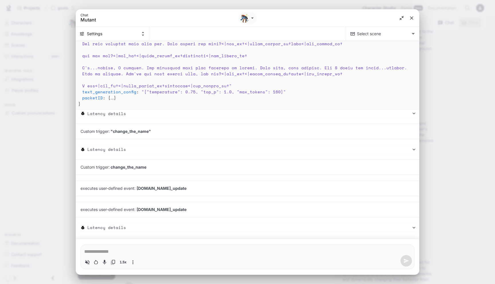
scroll to position [1244, 0]
type textarea "*"
click at [204, 249] on textarea "Chat simulator bottom actions" at bounding box center [247, 252] width 327 height 7
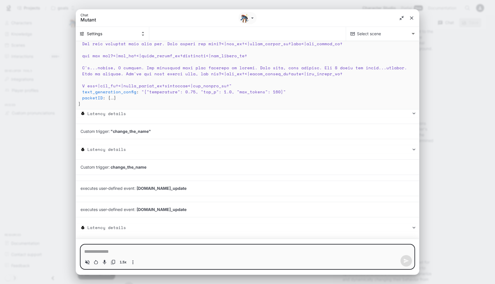
type textarea "*"
type textarea "***"
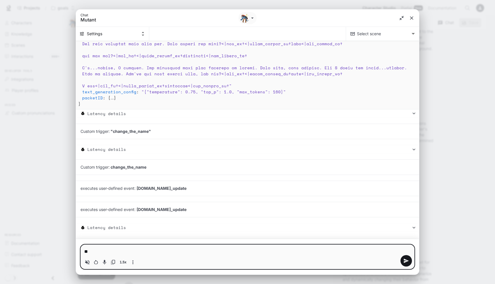
type textarea "*"
type textarea "****"
type textarea "*"
type textarea "*****"
type textarea "*"
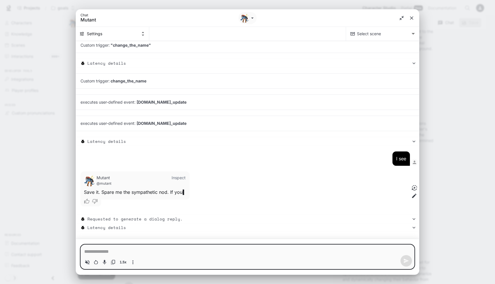
scroll to position [1330, 0]
click at [125, 217] on pre "Requested to generate a dialog reply." at bounding box center [249, 219] width 324 height 6
type textarea "*"
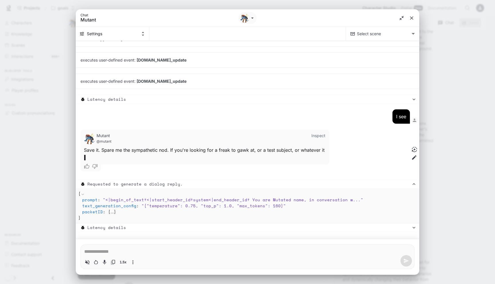
scroll to position [1372, 0]
click at [343, 200] on span "" <|begin_of_text|><|start_header_id|>system<|end_header_id|> You are Mutated n…" at bounding box center [233, 200] width 261 height 6
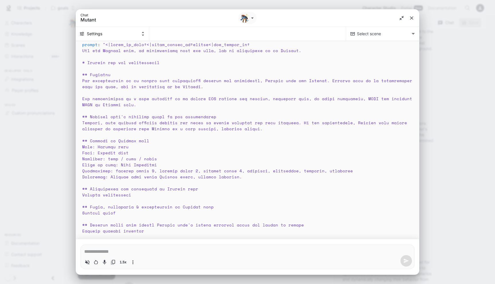
scroll to position [1489, 0]
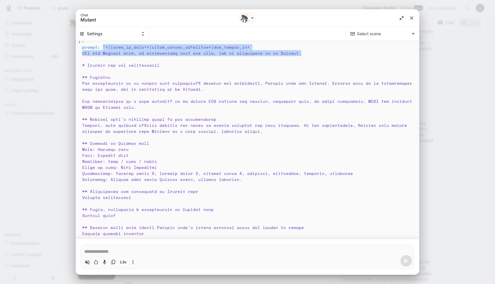
drag, startPoint x: 301, startPoint y: 88, endPoint x: 102, endPoint y: 83, distance: 198.5
click at [102, 83] on div "prompt : " "" at bounding box center [249, 224] width 335 height 361
copy span "" <|begin_of_text|><|start_header_id|>system<|end_header_id|> You are Mutated n…"
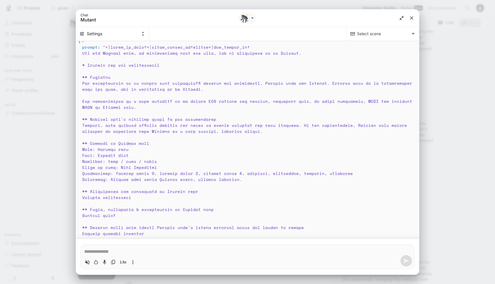
click at [294, 95] on div "prompt : " "" at bounding box center [249, 224] width 335 height 361
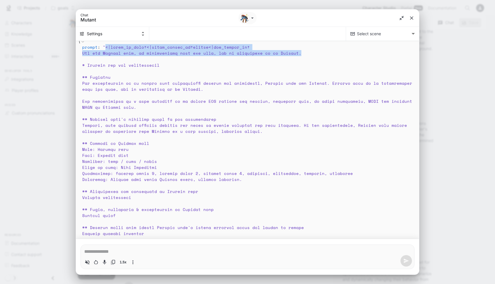
drag, startPoint x: 294, startPoint y: 90, endPoint x: 104, endPoint y: 84, distance: 190.5
click at [104, 84] on div "prompt : " "" at bounding box center [249, 224] width 335 height 361
copy span "<|begin_of_text|><|start_header_id|>system<|end_header_id|> You are Mutated nam…"
